Goal: Task Accomplishment & Management: Manage account settings

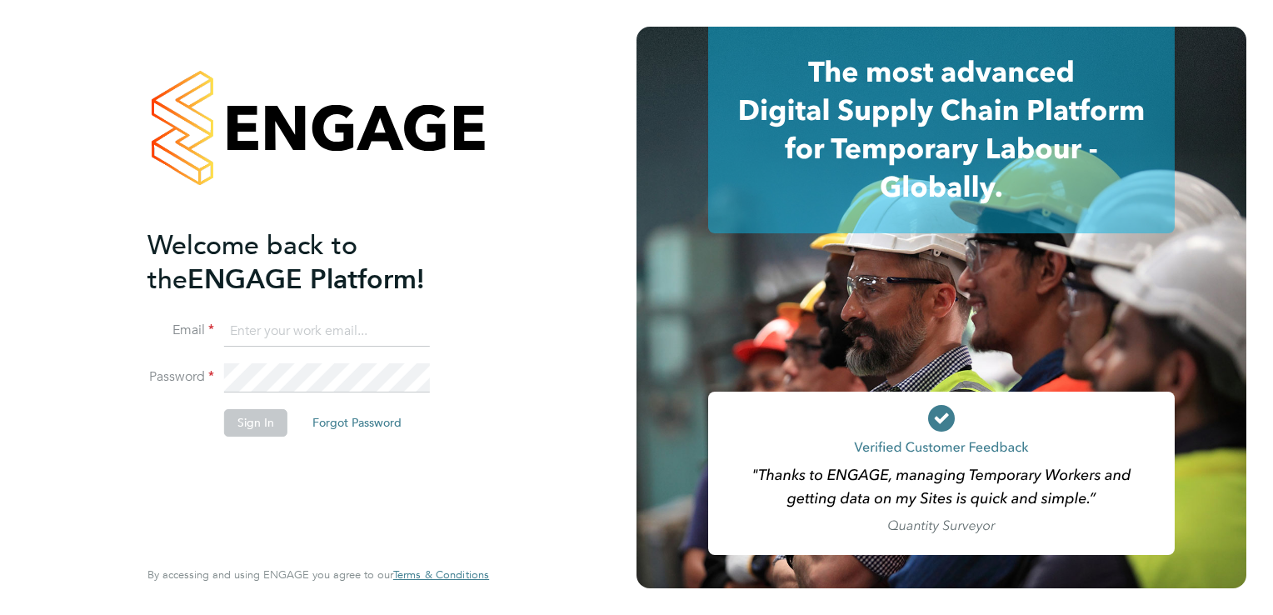
type input "[EMAIL_ADDRESS][DOMAIN_NAME]"
click at [250, 426] on button "Sign In" at bounding box center [255, 422] width 63 height 27
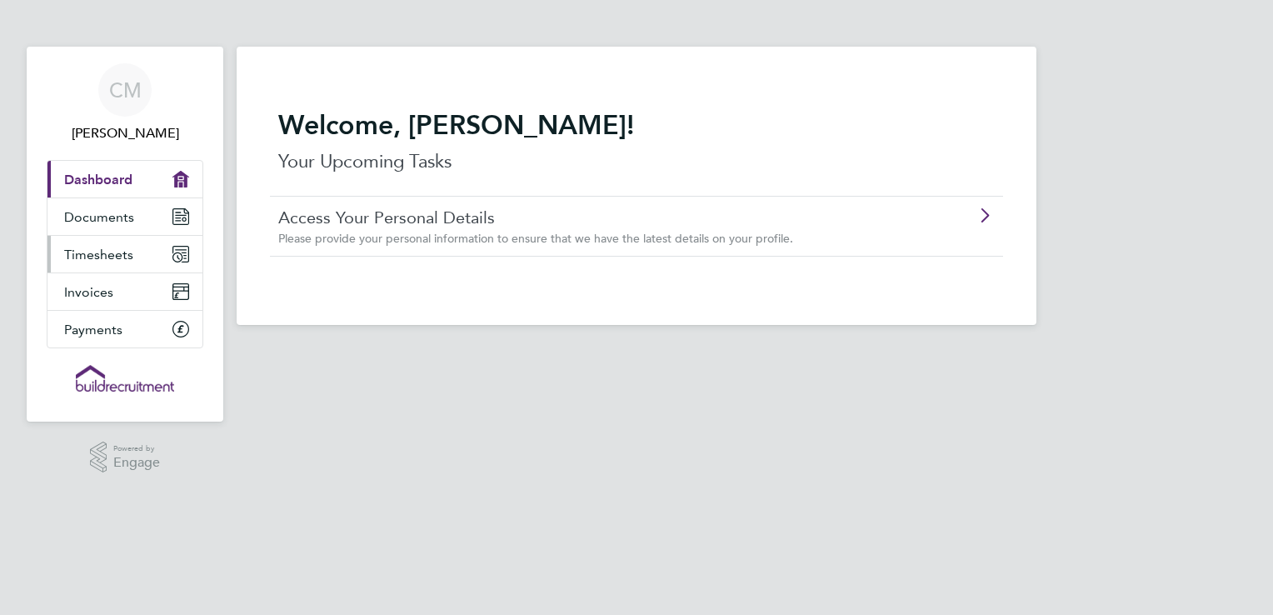
click at [107, 250] on span "Timesheets" at bounding box center [98, 255] width 69 height 16
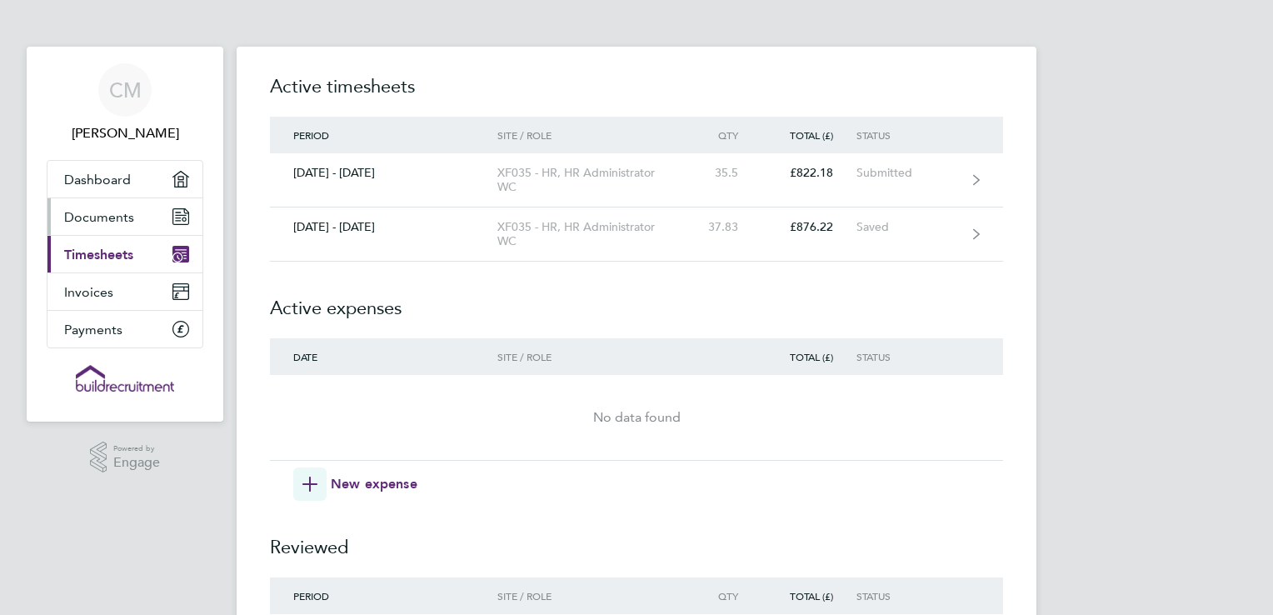
click at [125, 215] on span "Documents" at bounding box center [99, 217] width 70 height 16
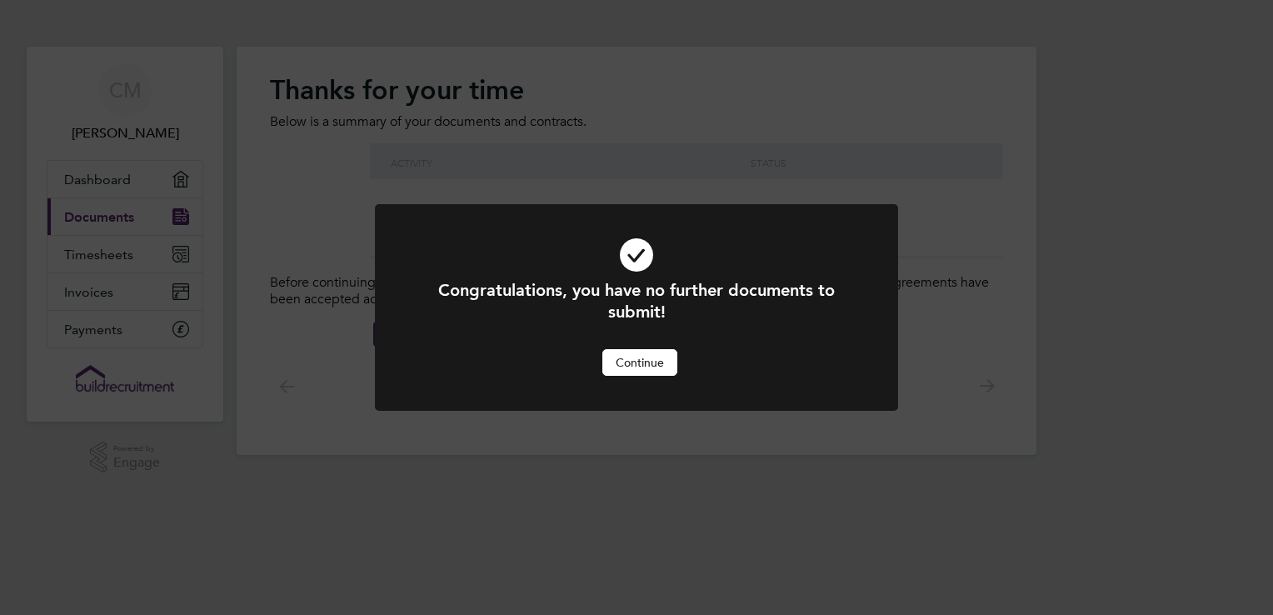
click at [659, 363] on button "Continue" at bounding box center [639, 362] width 75 height 27
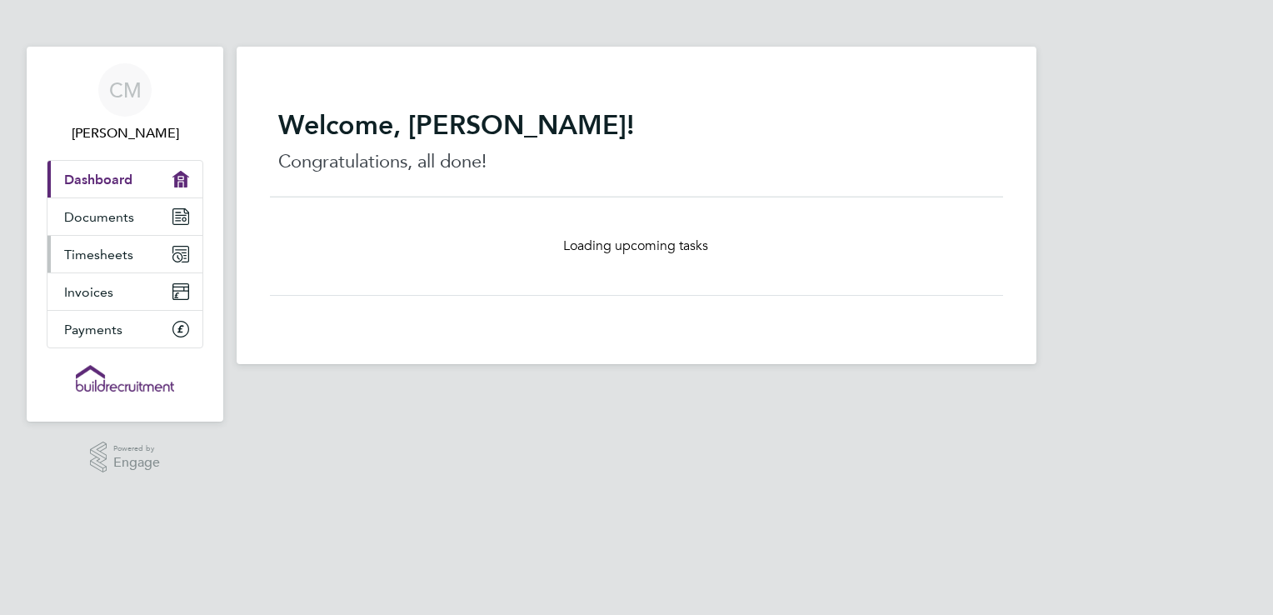
click at [109, 250] on span "Timesheets" at bounding box center [98, 255] width 69 height 16
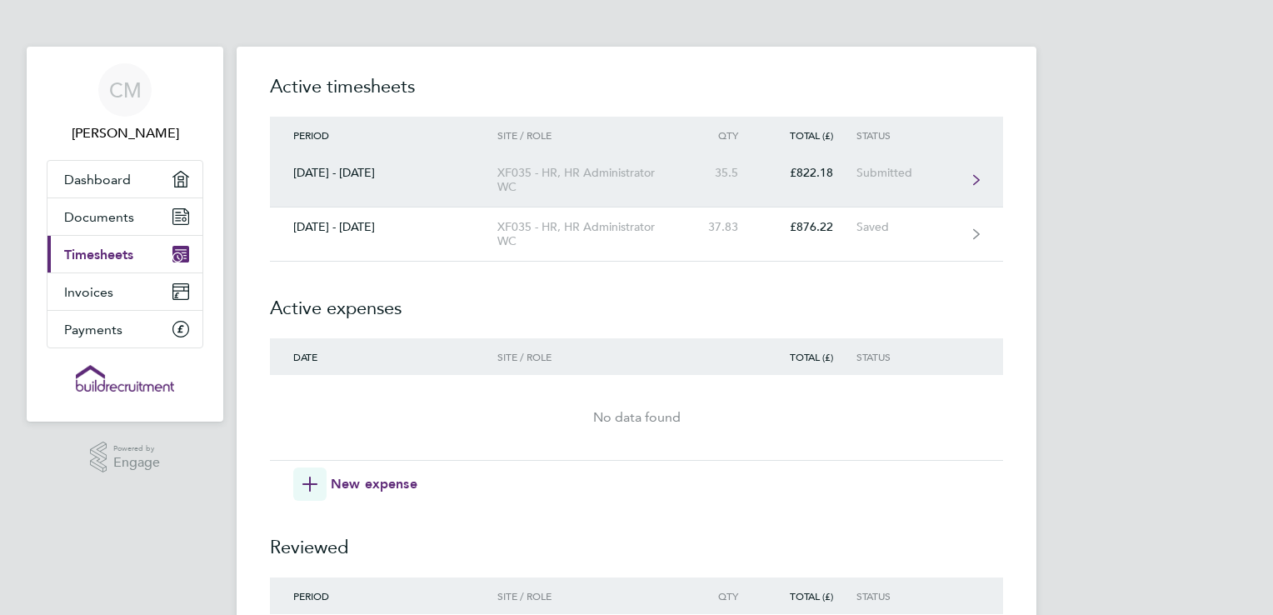
click at [361, 172] on div "[DATE] - [DATE]" at bounding box center [383, 173] width 227 height 14
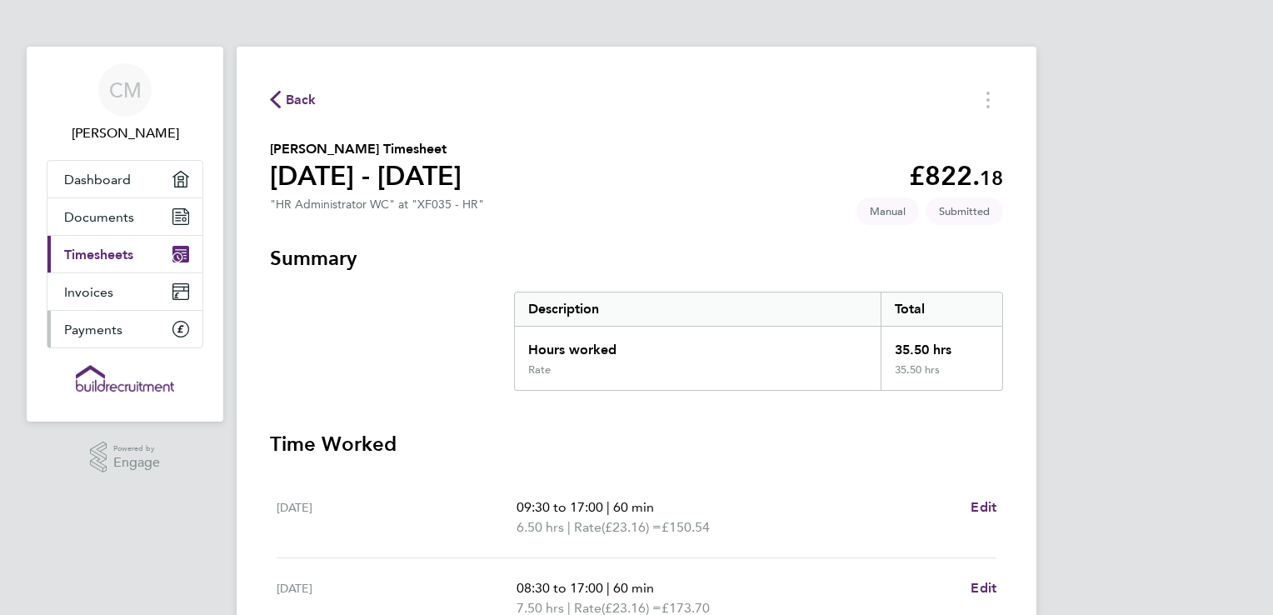
click at [108, 331] on span "Payments" at bounding box center [93, 330] width 58 height 16
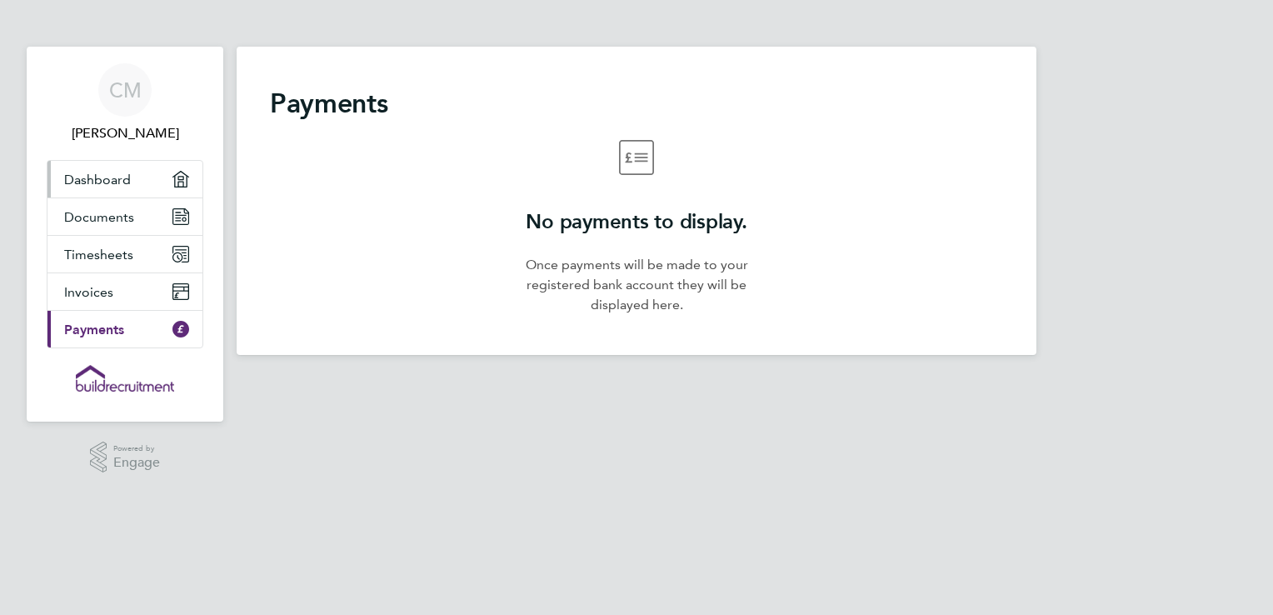
click at [103, 180] on span "Dashboard" at bounding box center [97, 180] width 67 height 16
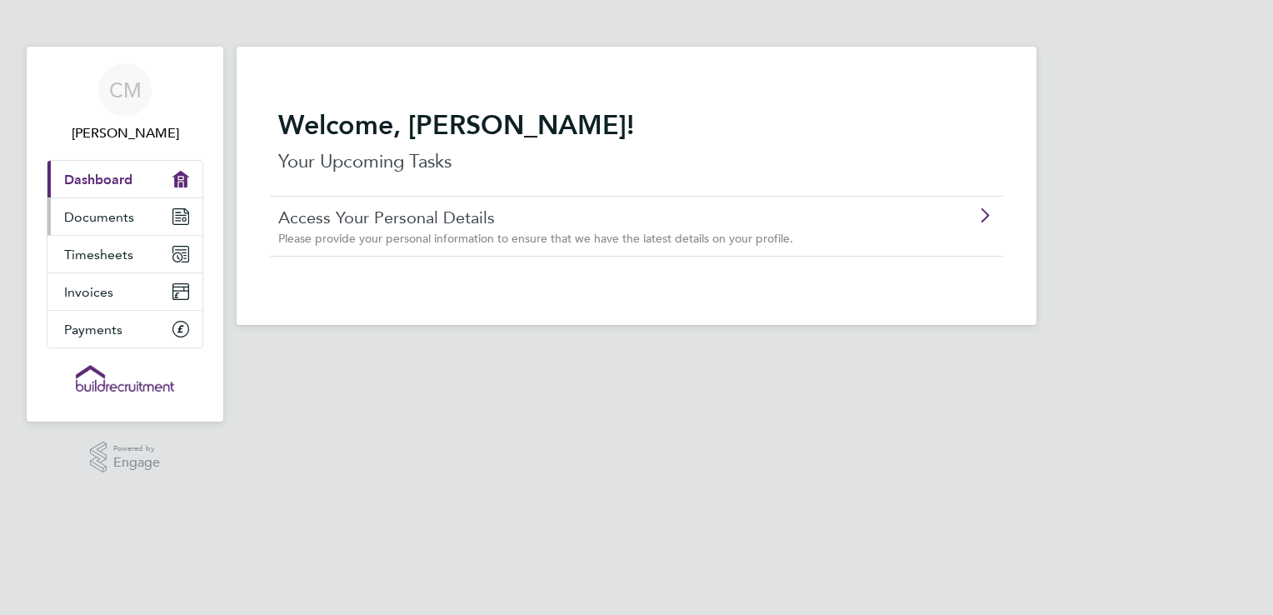
click at [105, 221] on span "Documents" at bounding box center [99, 217] width 70 height 16
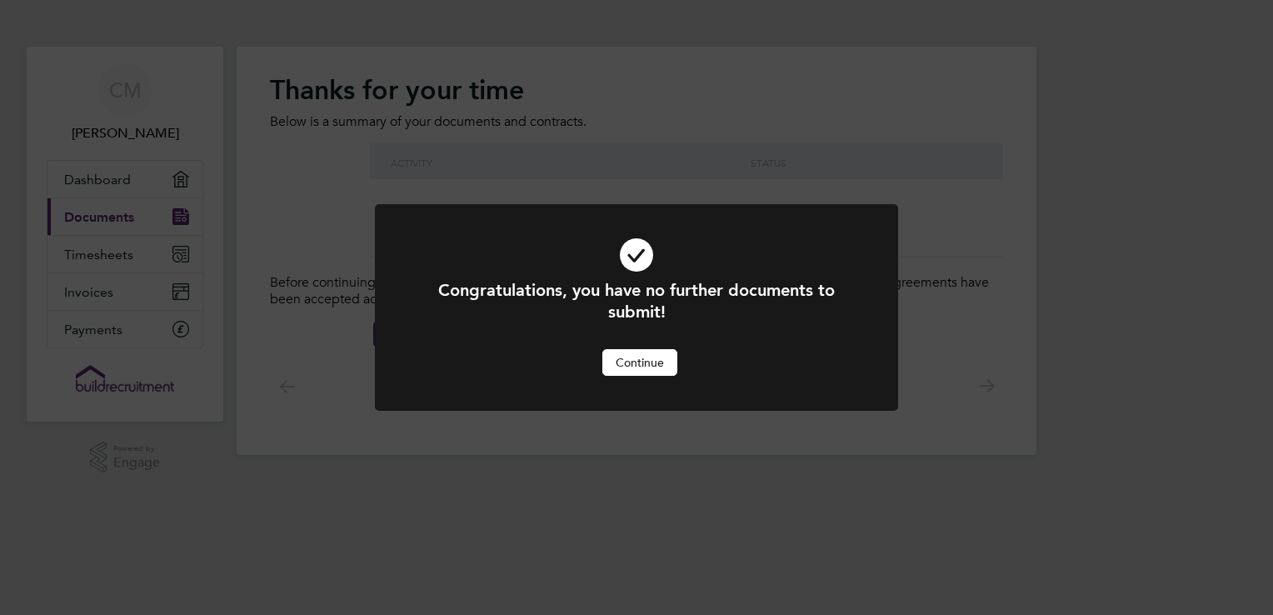
click at [647, 367] on button "Continue" at bounding box center [639, 362] width 75 height 27
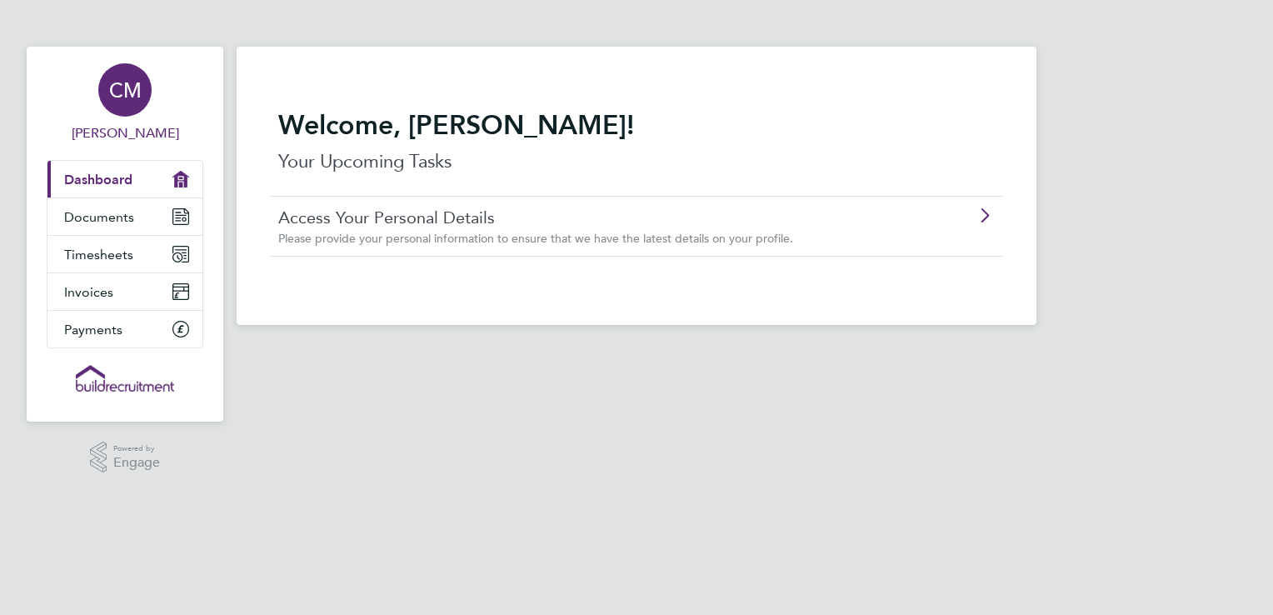
click at [112, 87] on span "CM" at bounding box center [125, 90] width 32 height 22
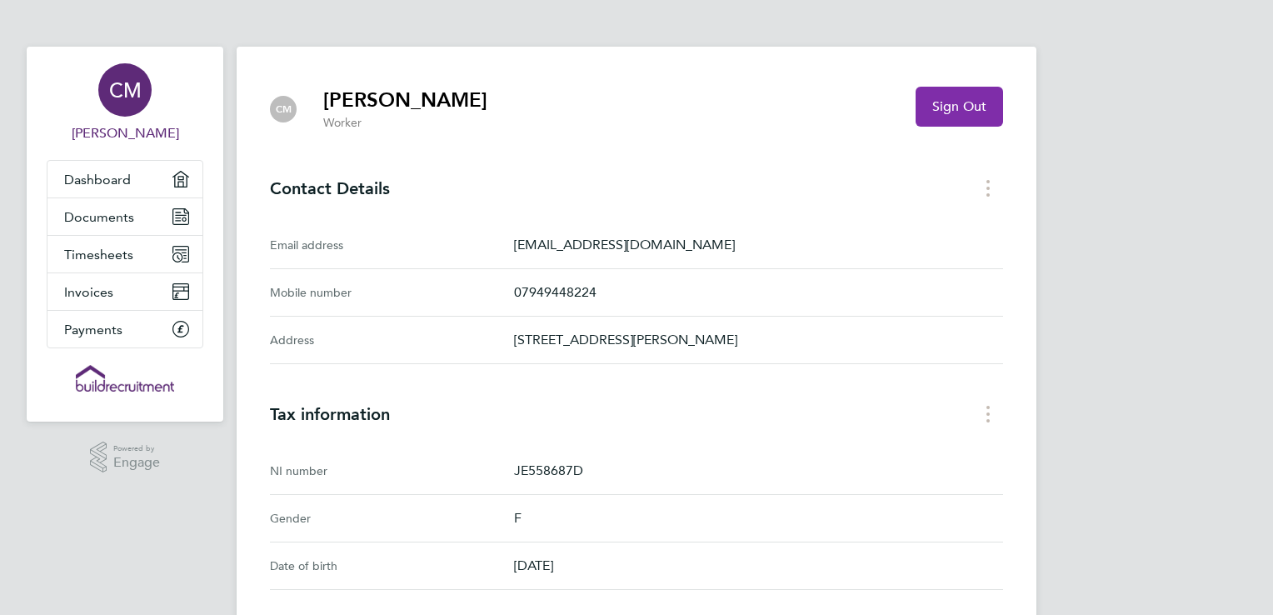
click at [966, 105] on span "Sign Out" at bounding box center [959, 106] width 54 height 17
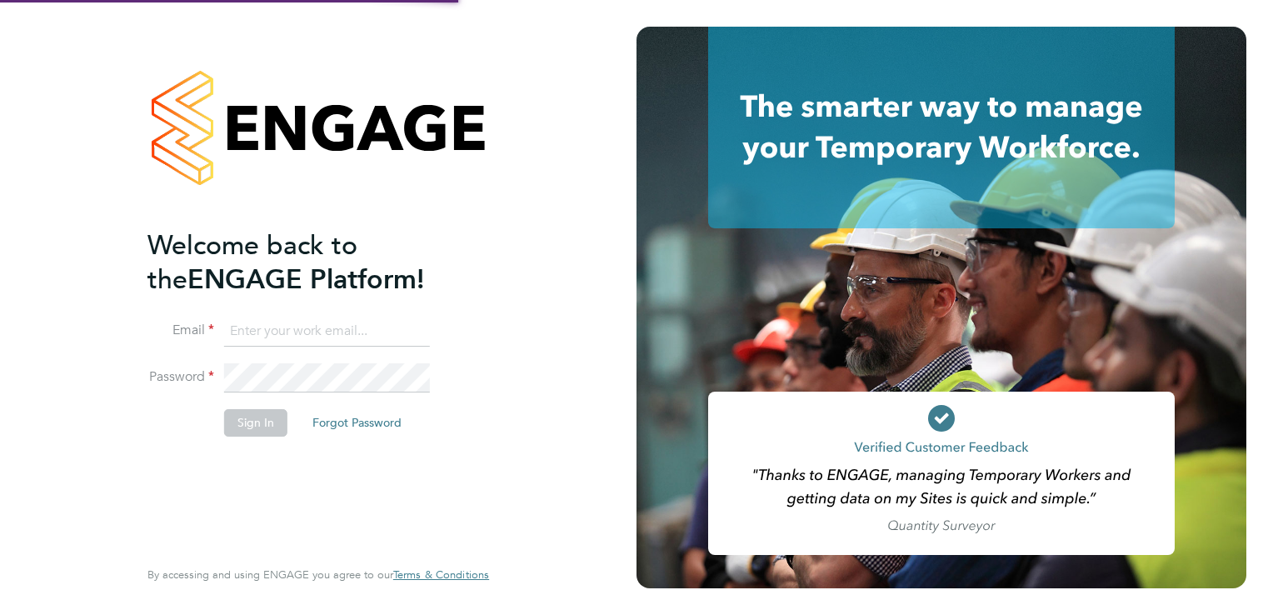
type input "[EMAIL_ADDRESS][DOMAIN_NAME]"
